Goal: Information Seeking & Learning: Learn about a topic

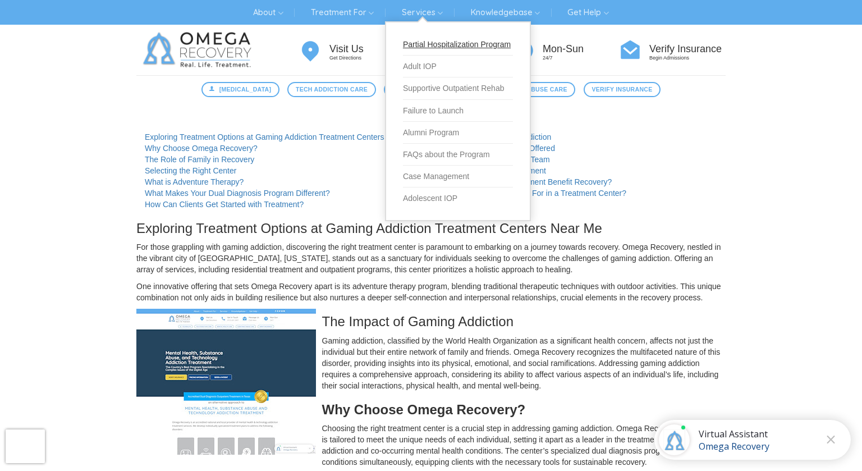
click at [433, 45] on link "Partial Hospitalization Program" at bounding box center [458, 45] width 110 height 22
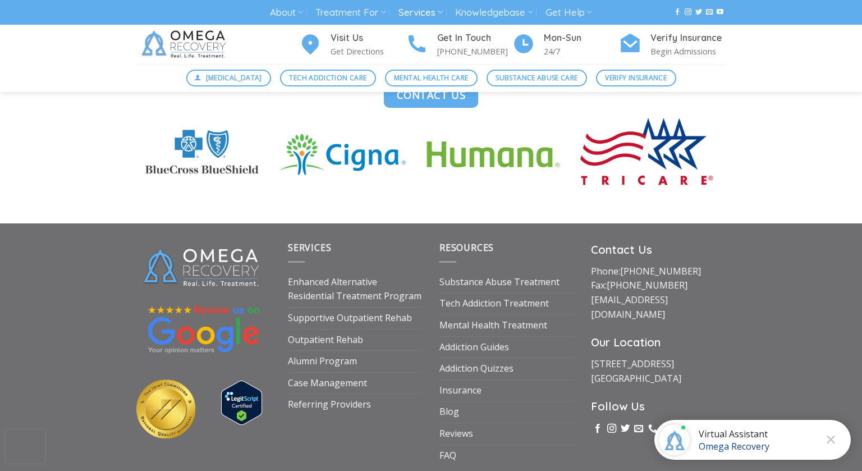
scroll to position [3206, 0]
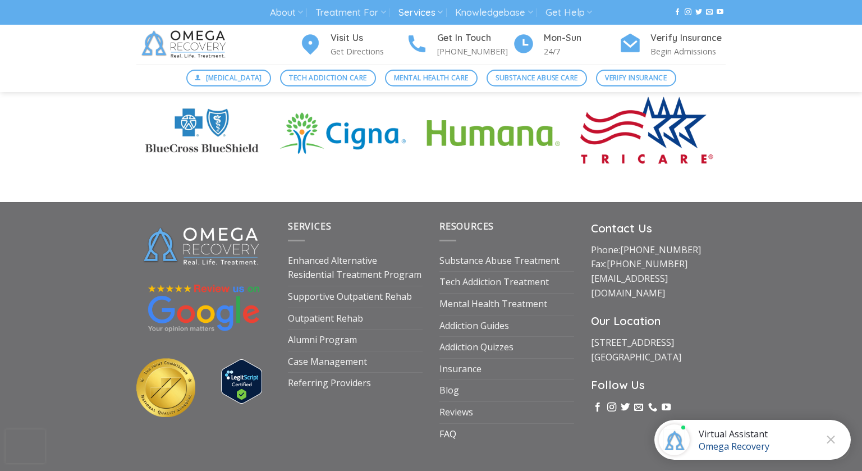
click at [448, 424] on link "FAQ" at bounding box center [447, 434] width 17 height 21
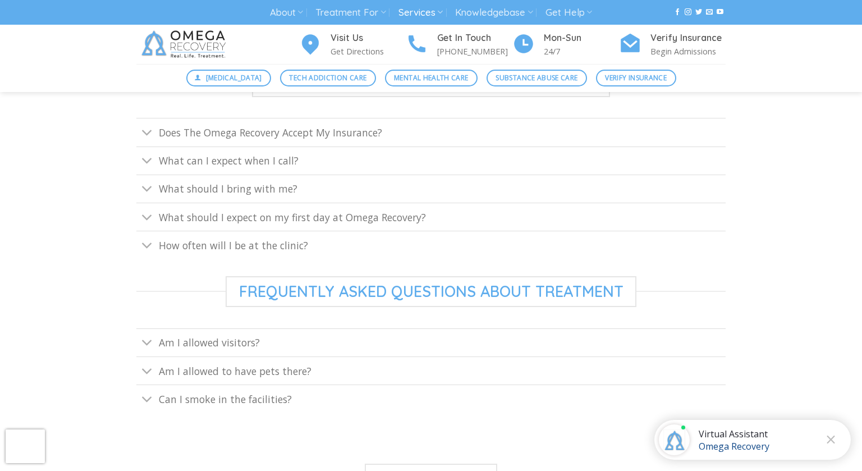
scroll to position [466, 0]
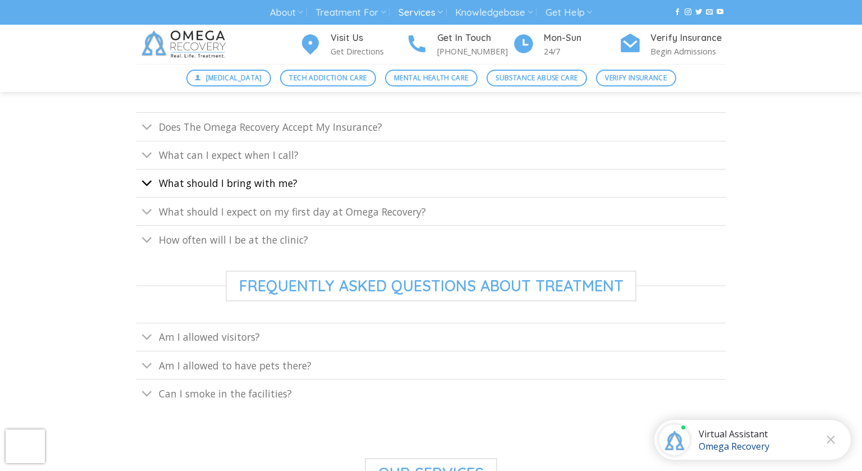
click at [149, 185] on icon "Toggle" at bounding box center [147, 183] width 12 height 21
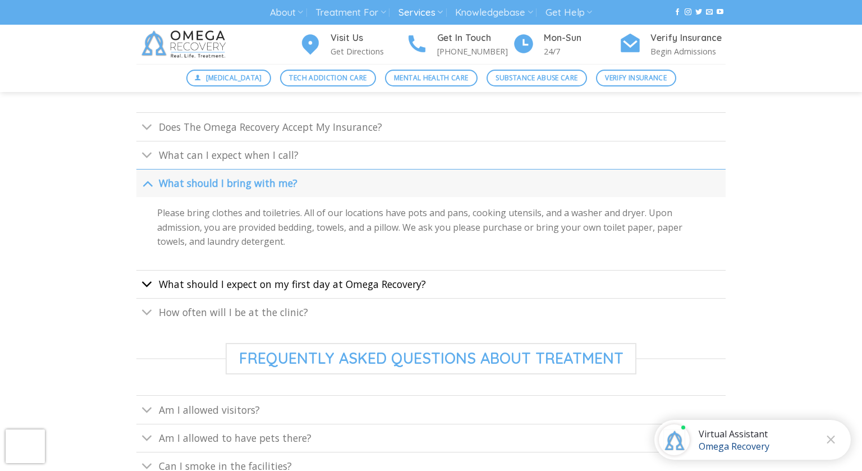
click at [148, 279] on icon "Toggle" at bounding box center [147, 284] width 12 height 21
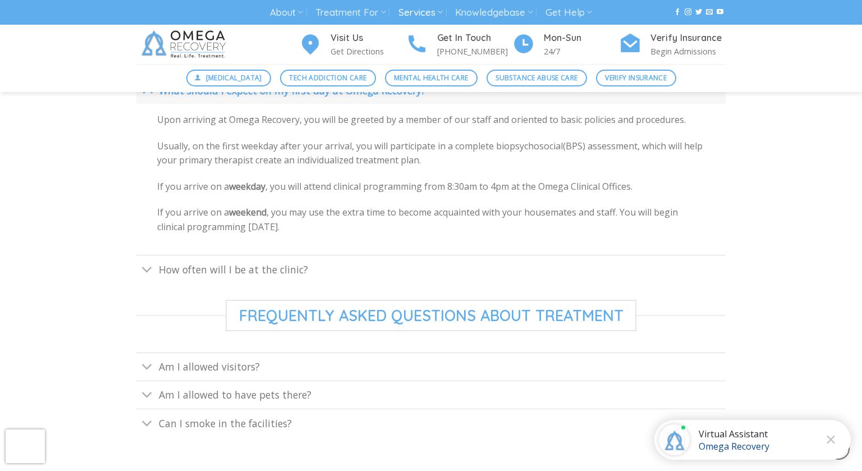
scroll to position [594, 0]
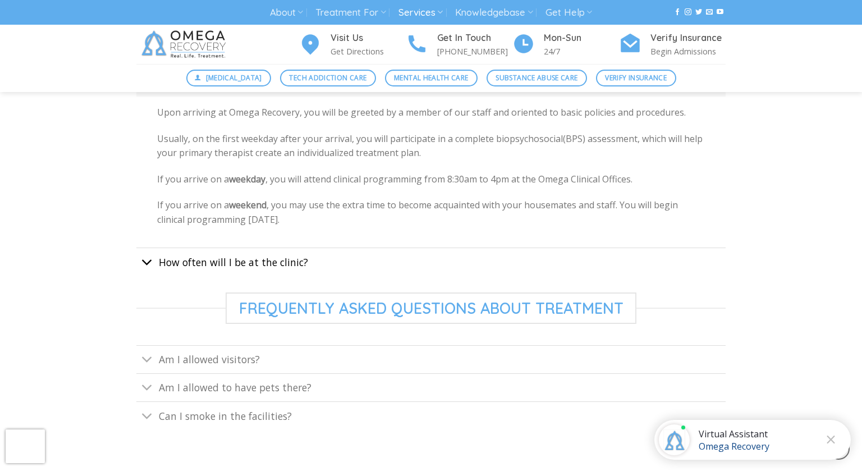
click at [151, 259] on icon "Toggle" at bounding box center [147, 262] width 12 height 21
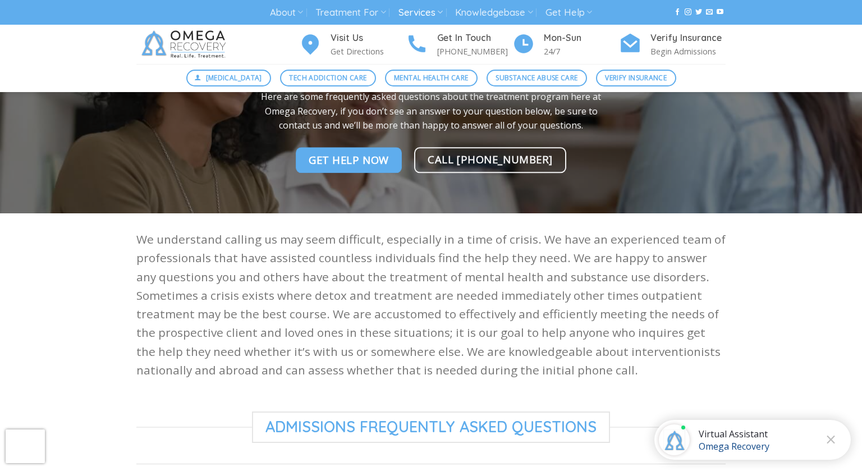
scroll to position [0, 0]
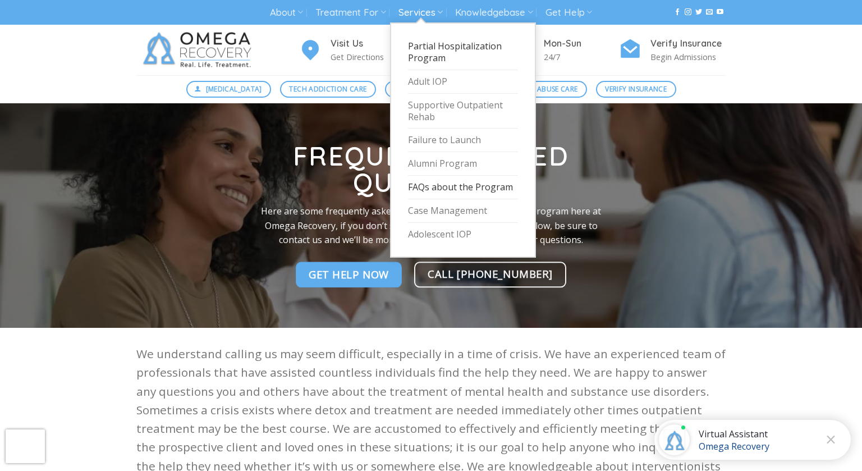
click at [438, 57] on link "Partial Hospitalization Program" at bounding box center [463, 52] width 110 height 35
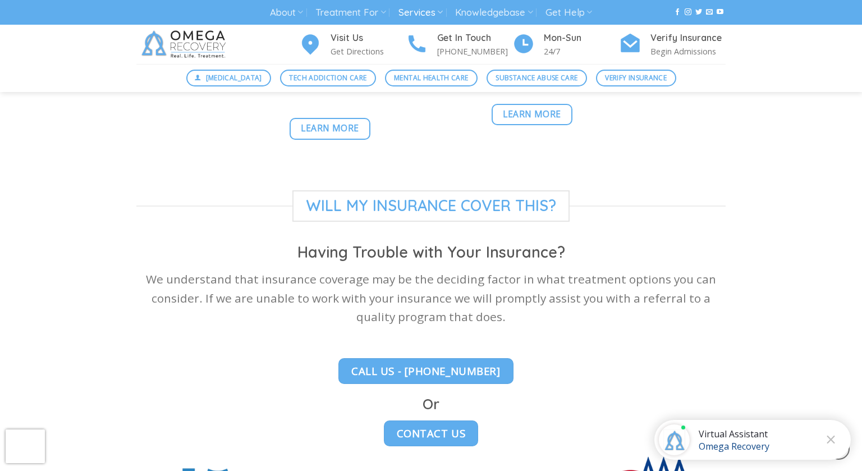
scroll to position [3122, 0]
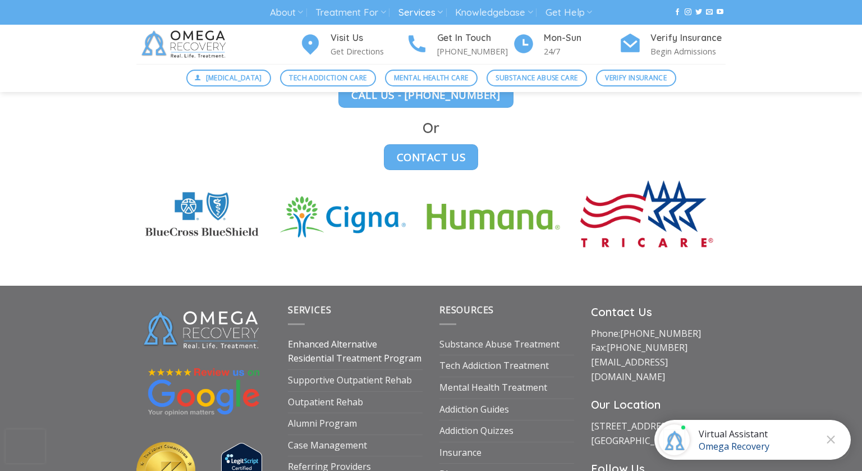
click at [329, 334] on link "Enhanced Alternative Residential Treatment Program" at bounding box center [355, 351] width 135 height 35
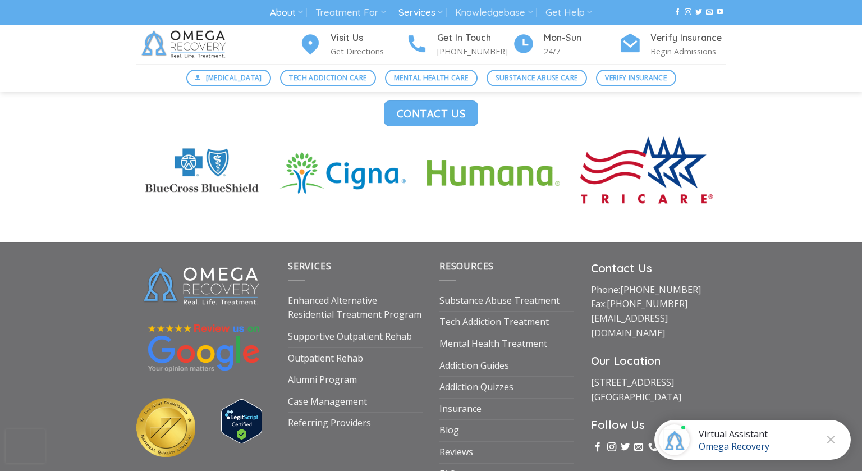
scroll to position [3165, 0]
